Goal: Find specific page/section: Find specific page/section

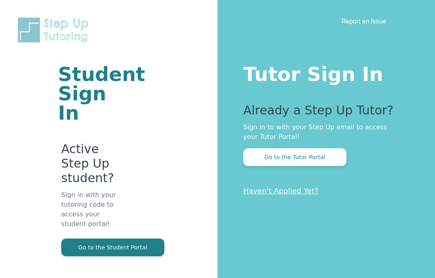
click at [130, 238] on button "Go to the Student Portal" at bounding box center [112, 247] width 103 height 18
click at [131, 238] on button "Go to the Student Portal" at bounding box center [112, 247] width 103 height 18
click at [147, 238] on button "Go to the Student Portal" at bounding box center [112, 247] width 103 height 18
click at [130, 238] on button "Go to the Student Portal" at bounding box center [112, 247] width 103 height 18
click at [138, 238] on button "Go to the Student Portal" at bounding box center [112, 247] width 103 height 18
